Goal: Navigation & Orientation: Understand site structure

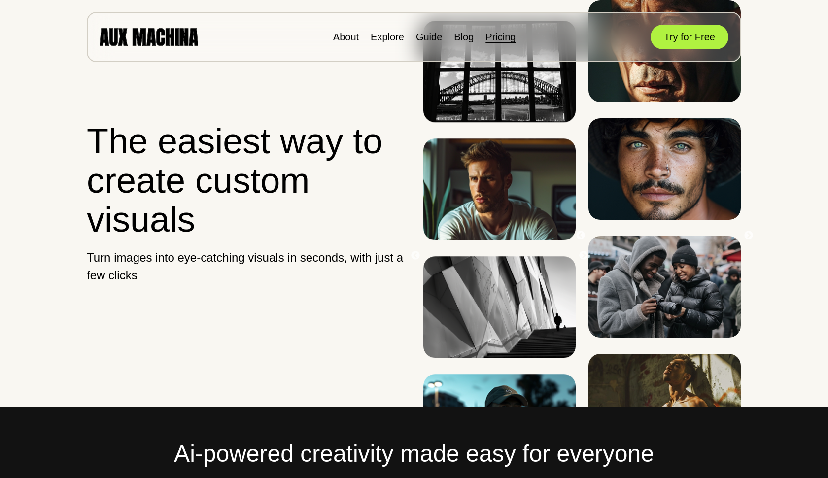
click at [495, 35] on link "Pricing" at bounding box center [500, 37] width 30 height 11
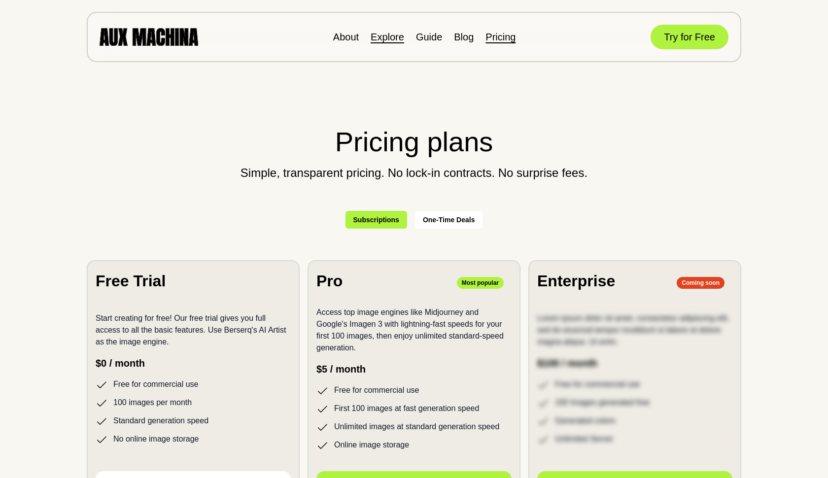
click at [387, 36] on link "Explore" at bounding box center [388, 37] width 34 height 11
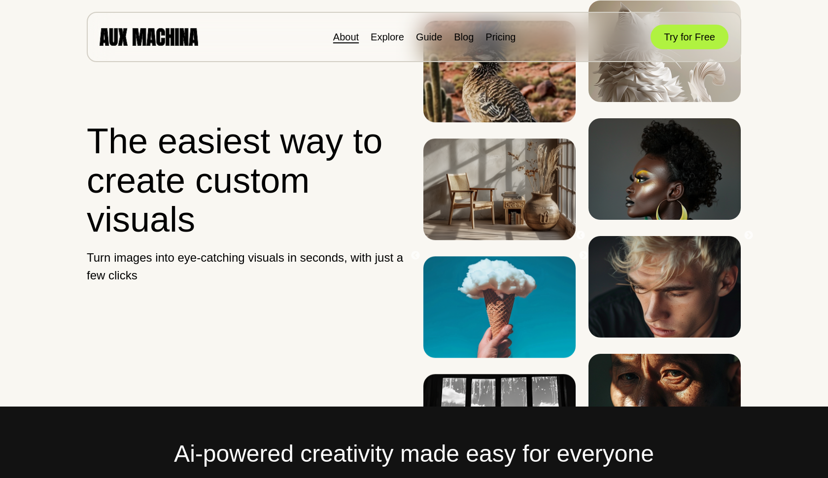
click at [348, 34] on link "About" at bounding box center [346, 37] width 26 height 11
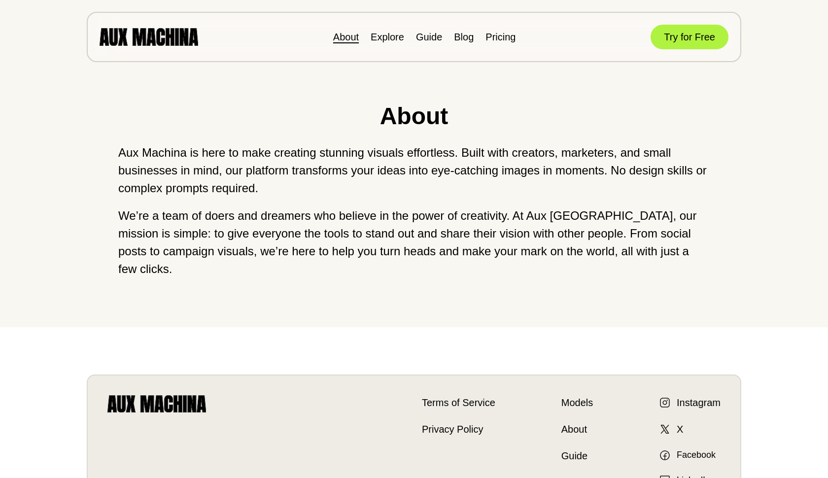
click at [167, 34] on img at bounding box center [149, 36] width 99 height 17
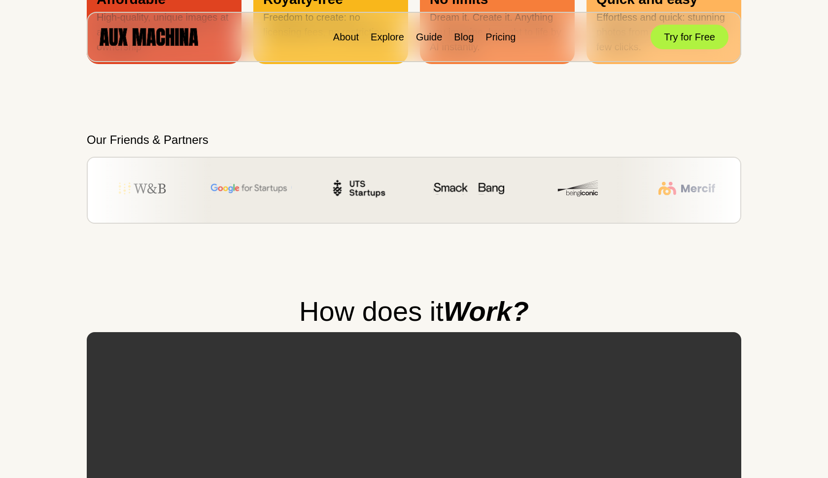
scroll to position [436, 0]
